Goal: Transaction & Acquisition: Purchase product/service

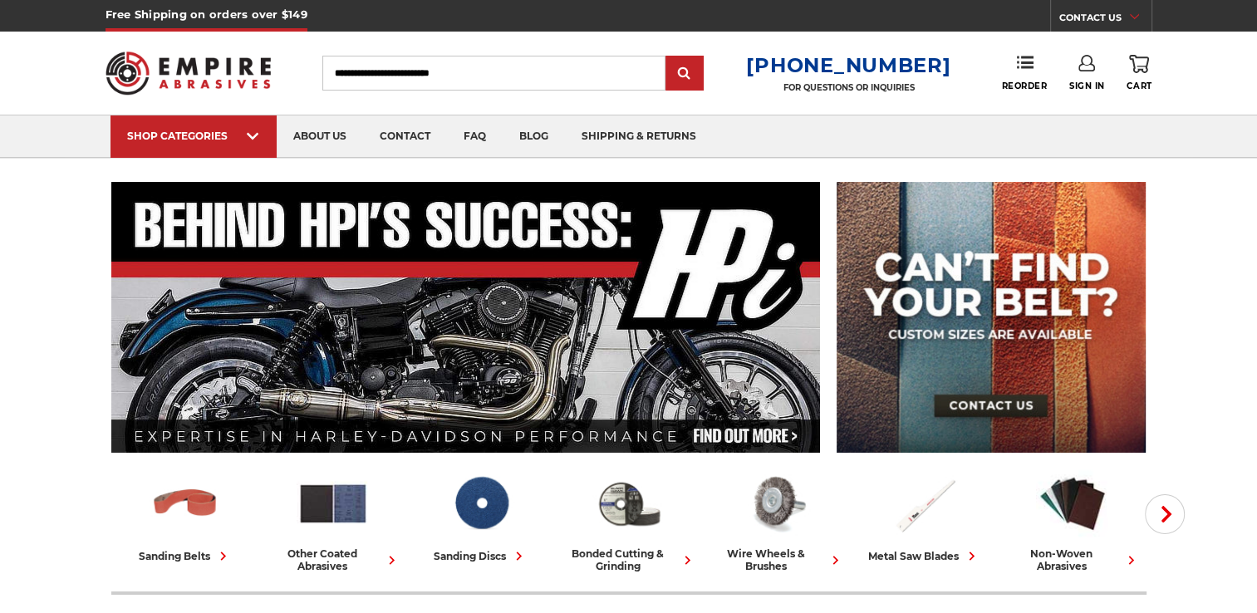
click at [541, 76] on input "Search" at bounding box center [493, 73] width 343 height 35
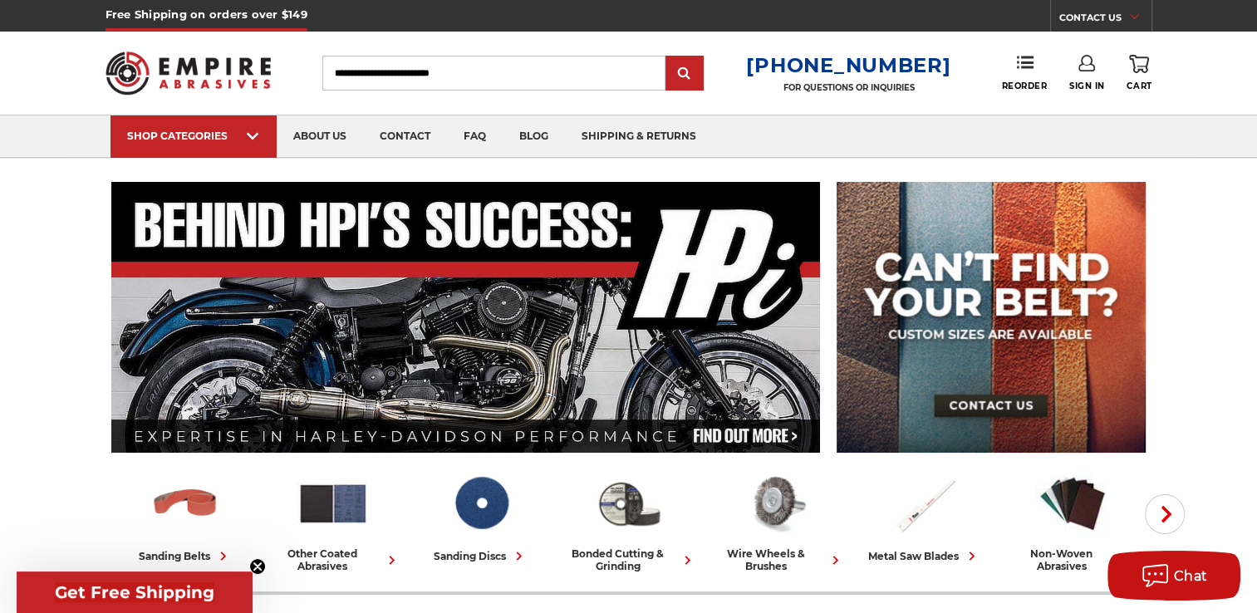
click at [541, 76] on input "Search" at bounding box center [493, 73] width 343 height 35
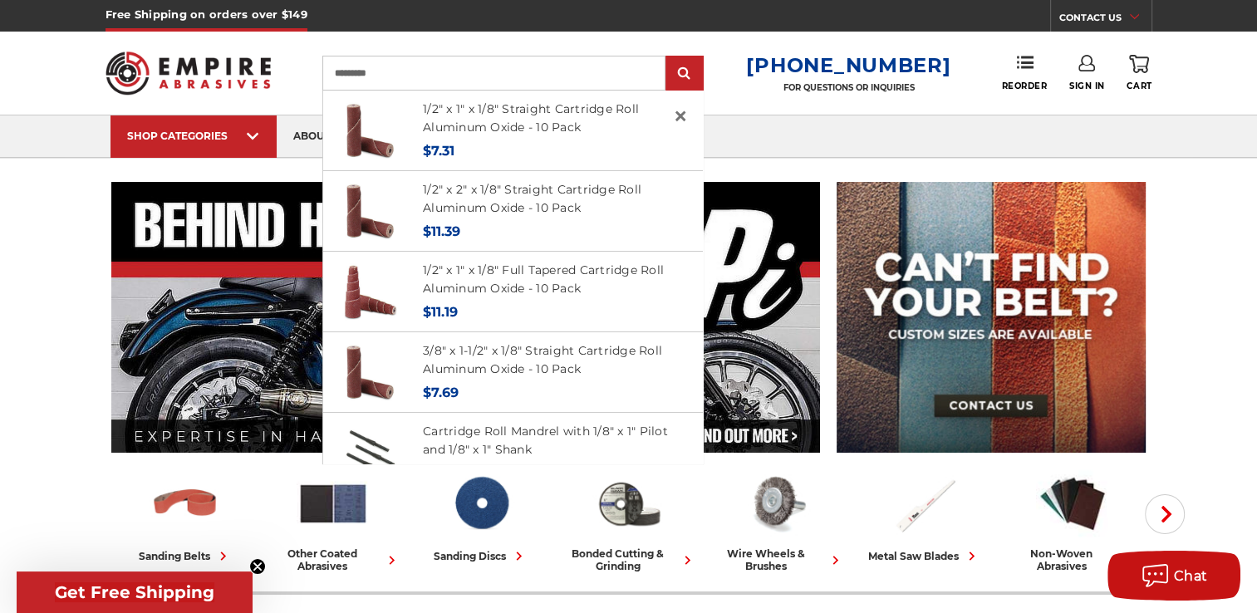
type input "*********"
click at [668, 57] on input "submit" at bounding box center [684, 73] width 33 height 33
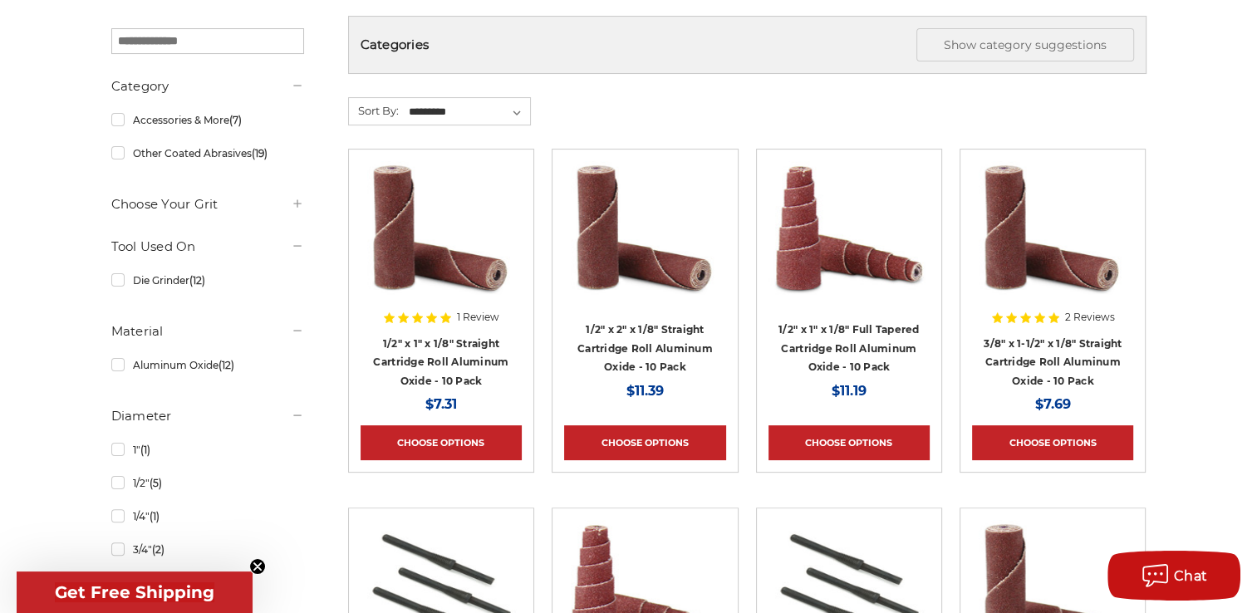
scroll to position [292, 0]
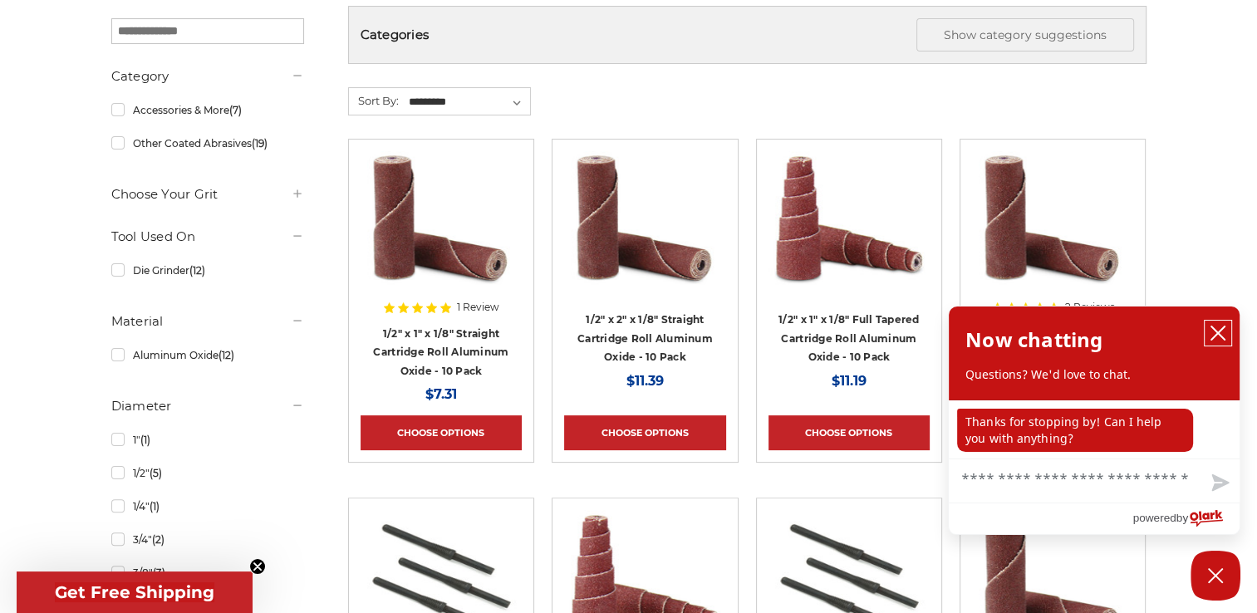
click at [1214, 326] on icon "close chatbox" at bounding box center [1217, 333] width 17 height 17
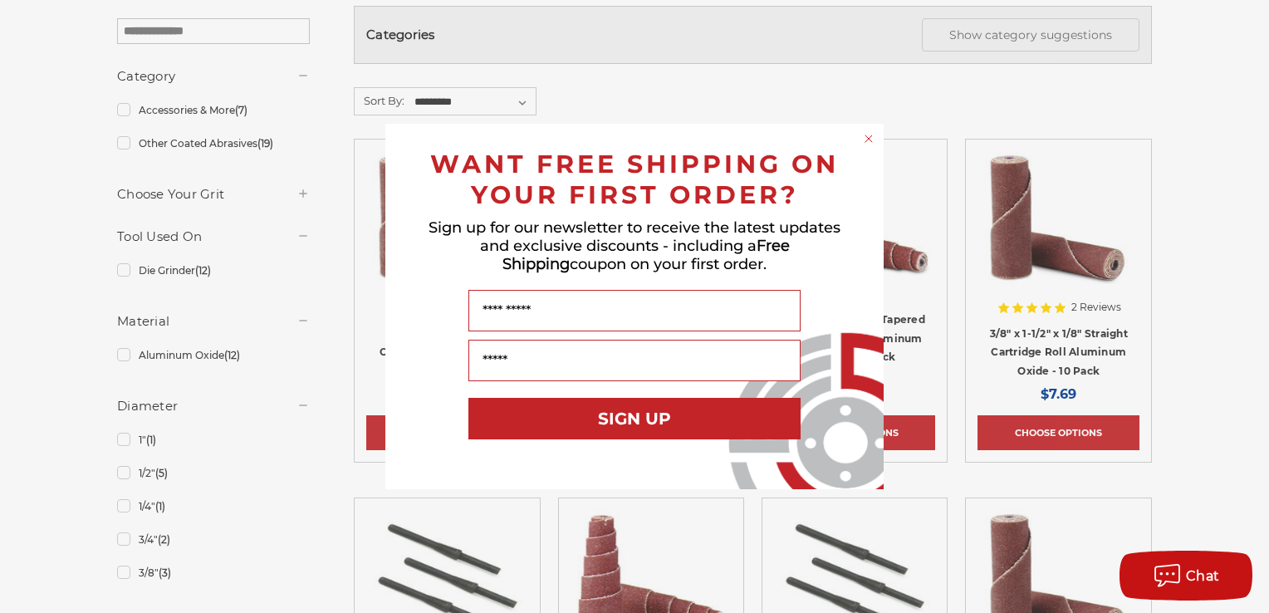
click at [870, 132] on circle "Close dialog" at bounding box center [869, 139] width 16 height 16
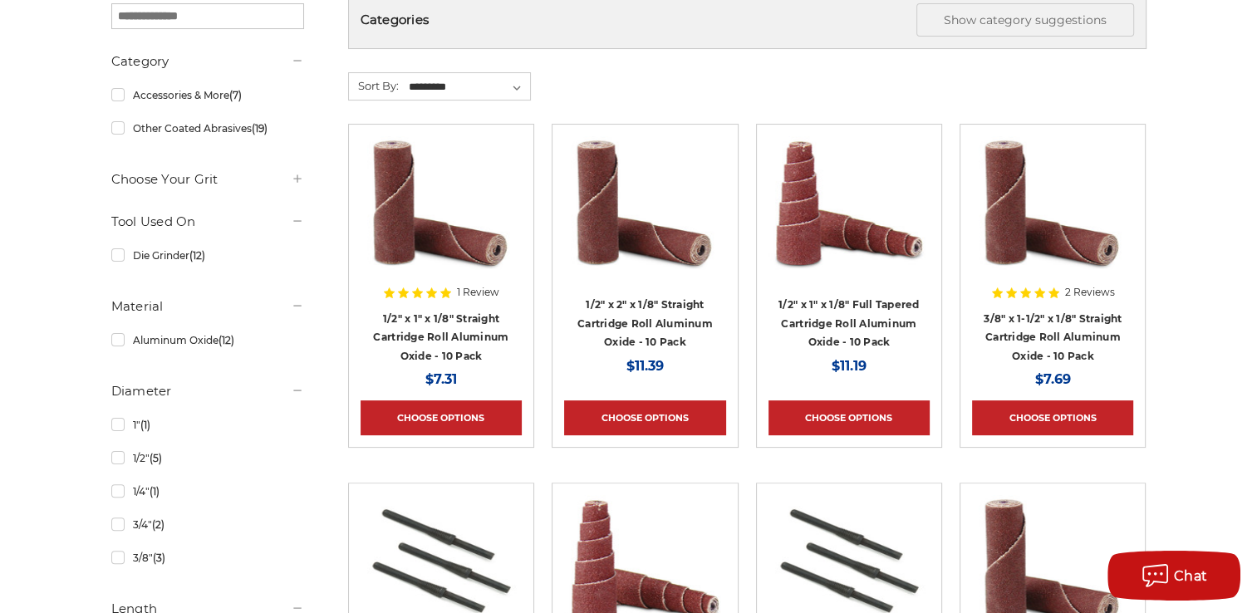
scroll to position [317, 0]
